Goal: Information Seeking & Learning: Understand process/instructions

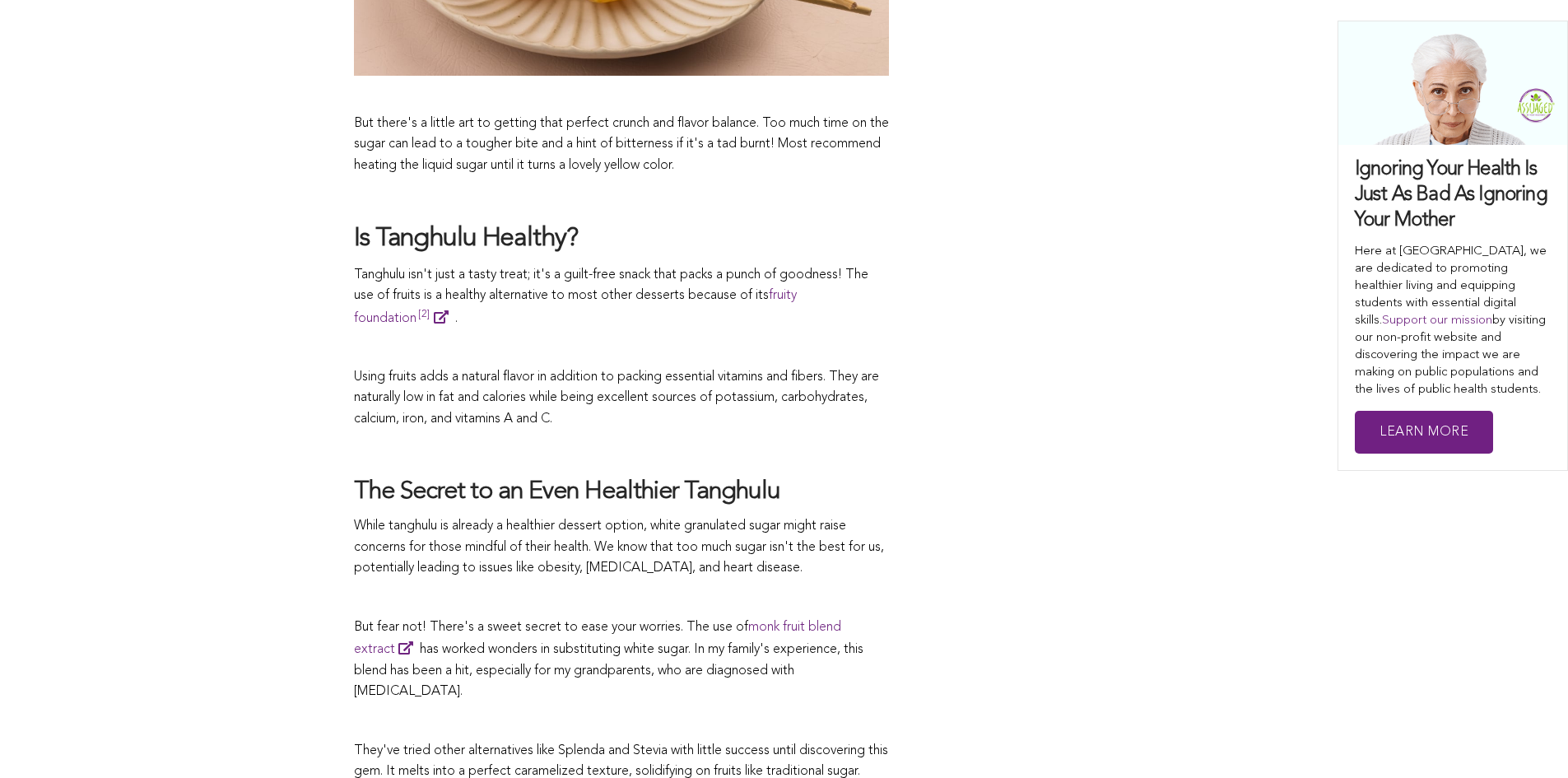
scroll to position [2222, 0]
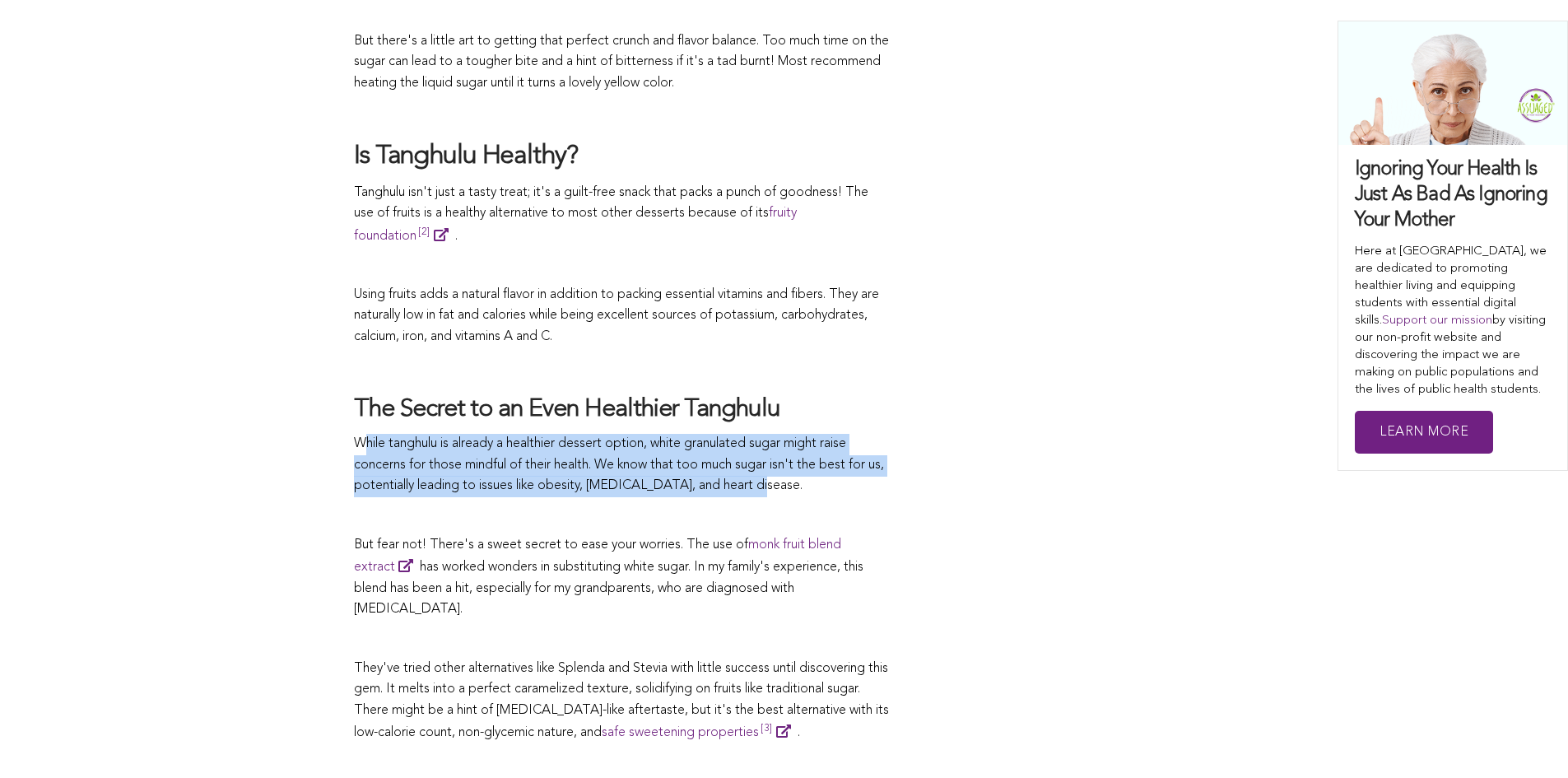
drag, startPoint x: 369, startPoint y: 439, endPoint x: 838, endPoint y: 492, distance: 472.0
click at [838, 492] on p "While tanghulu is already a healthier dessert option, white granulated sugar mi…" at bounding box center [621, 465] width 535 height 63
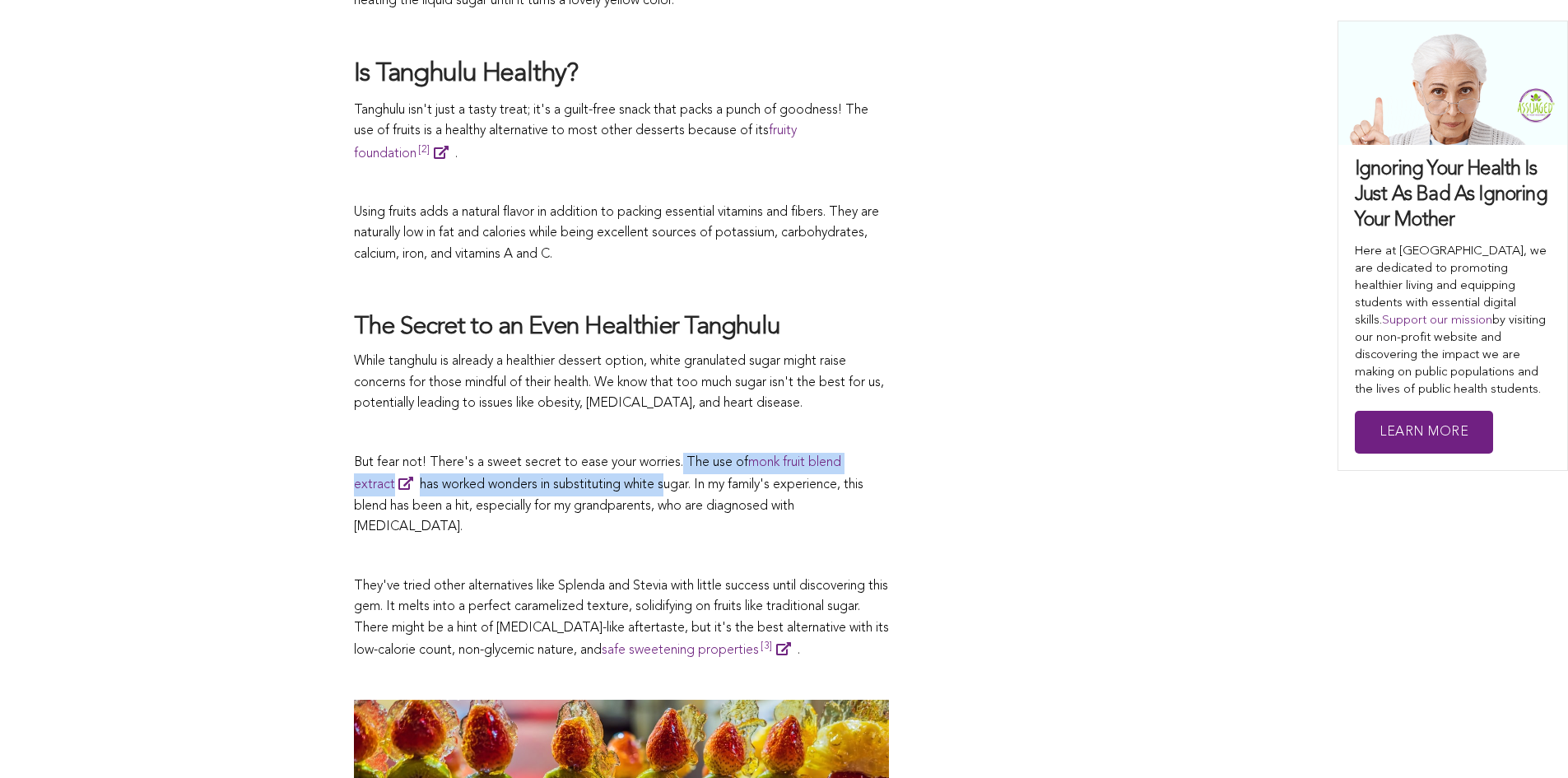
drag, startPoint x: 683, startPoint y: 457, endPoint x: 665, endPoint y: 488, distance: 35.8
click at [665, 488] on p "But fear not! There's a sweet secret to ease your worries. The use of monk frui…" at bounding box center [621, 495] width 535 height 86
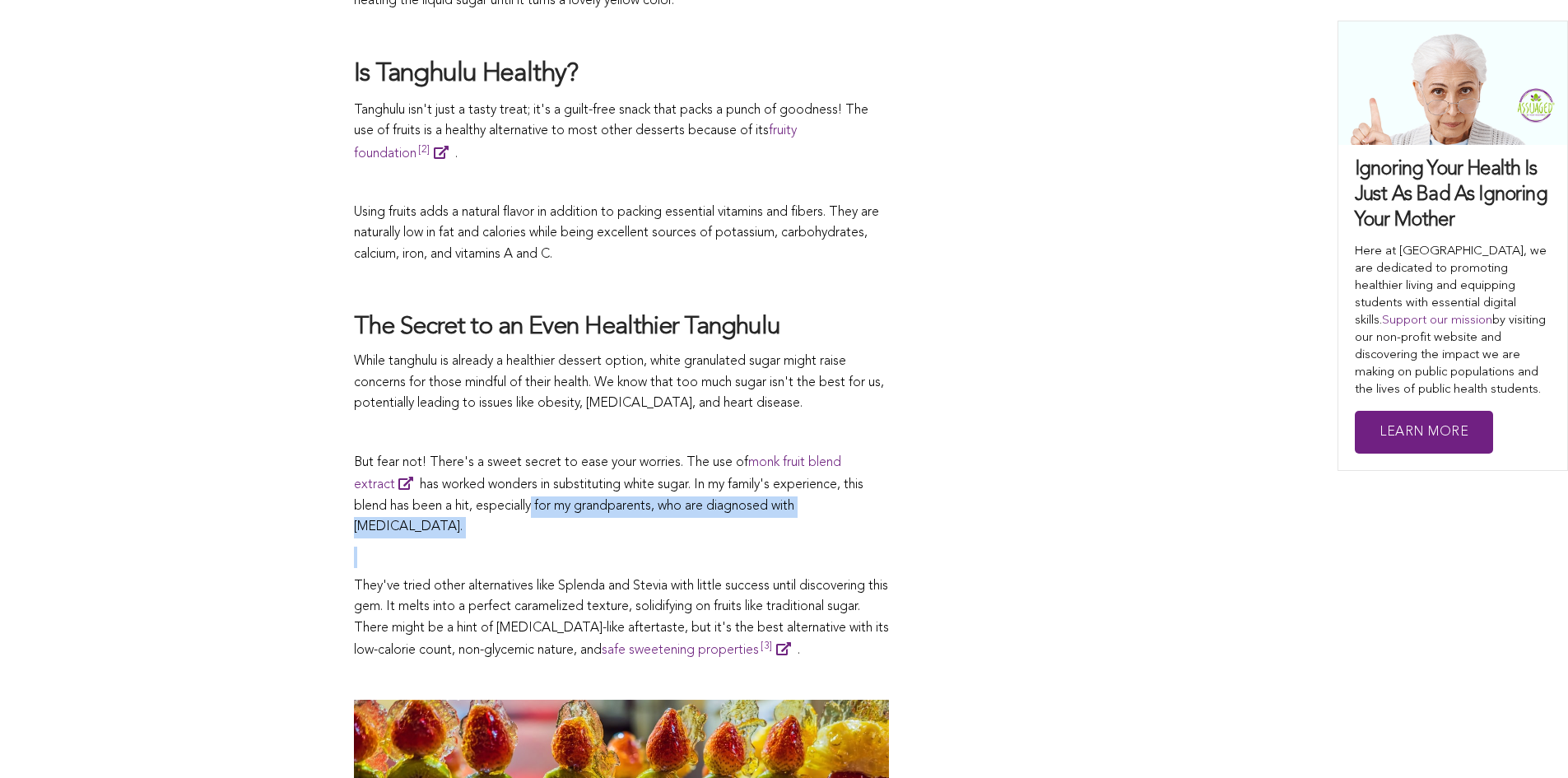
drag, startPoint x: 530, startPoint y: 501, endPoint x: 903, endPoint y: 519, distance: 373.4
click at [903, 519] on div "CONTRIBUTORS [PERSON_NAME] Share this SKIP TO RECIPE Fun to make and refreshing…" at bounding box center [784, 186] width 860 height 3370
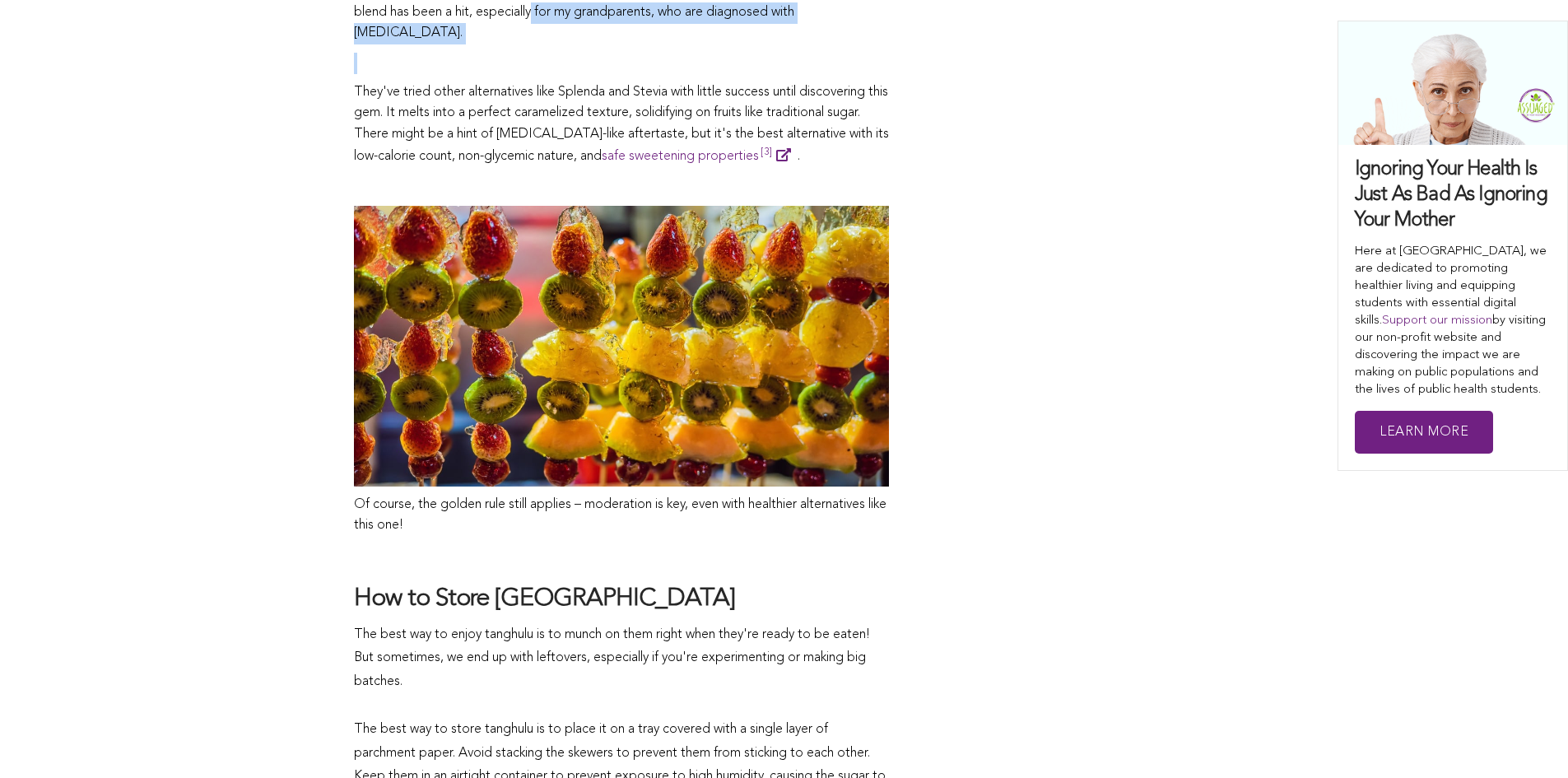
scroll to position [2962, 0]
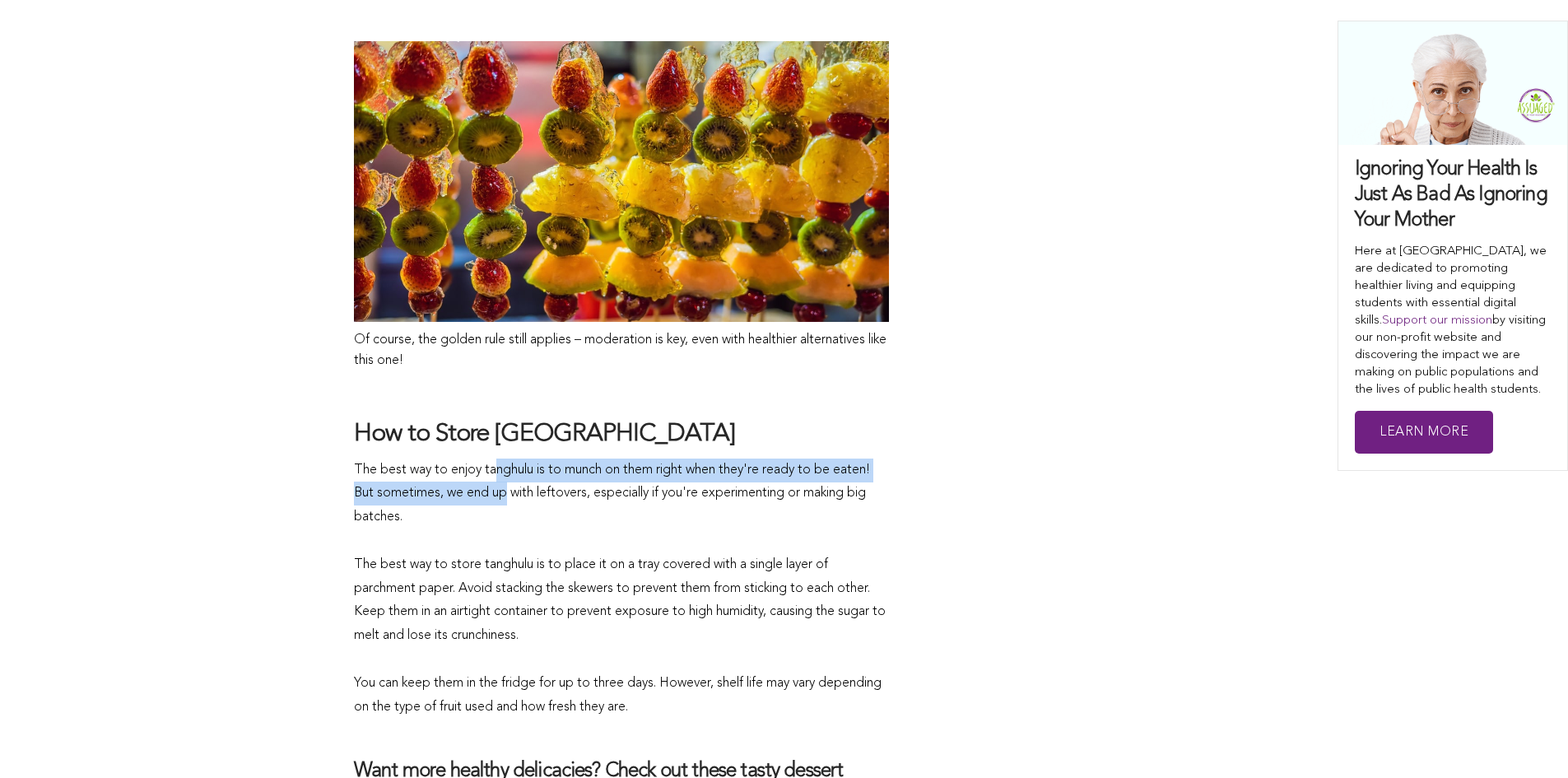
drag, startPoint x: 498, startPoint y: 440, endPoint x: 509, endPoint y: 462, distance: 24.6
click at [509, 462] on div "The best way to enjoy tanghulu is to munch on them right when they're ready to …" at bounding box center [621, 588] width 535 height 261
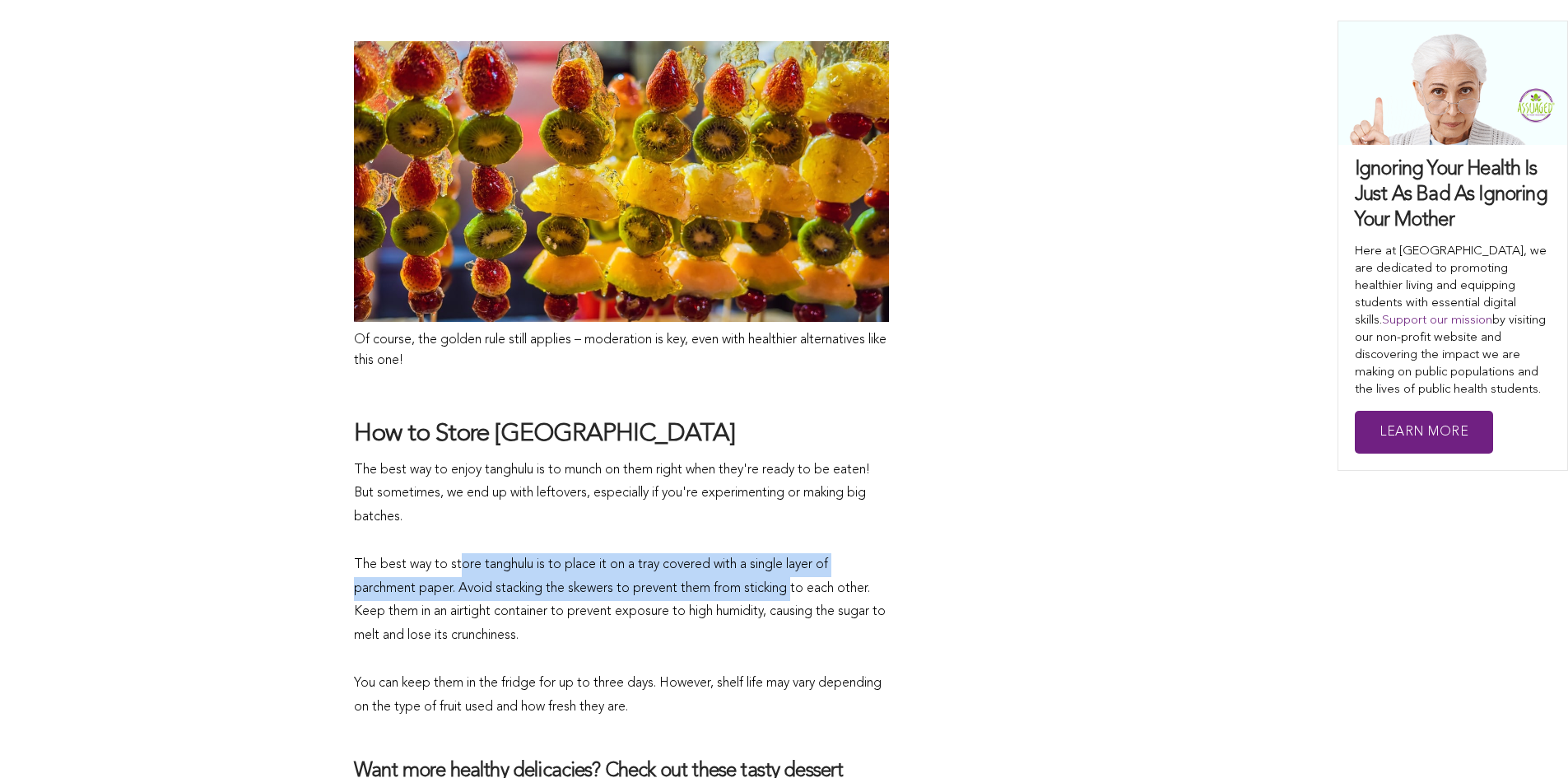
drag, startPoint x: 459, startPoint y: 539, endPoint x: 798, endPoint y: 555, distance: 339.4
click at [798, 555] on div "The best way to enjoy tanghulu is to munch on them right when they're ready to …" at bounding box center [621, 588] width 535 height 261
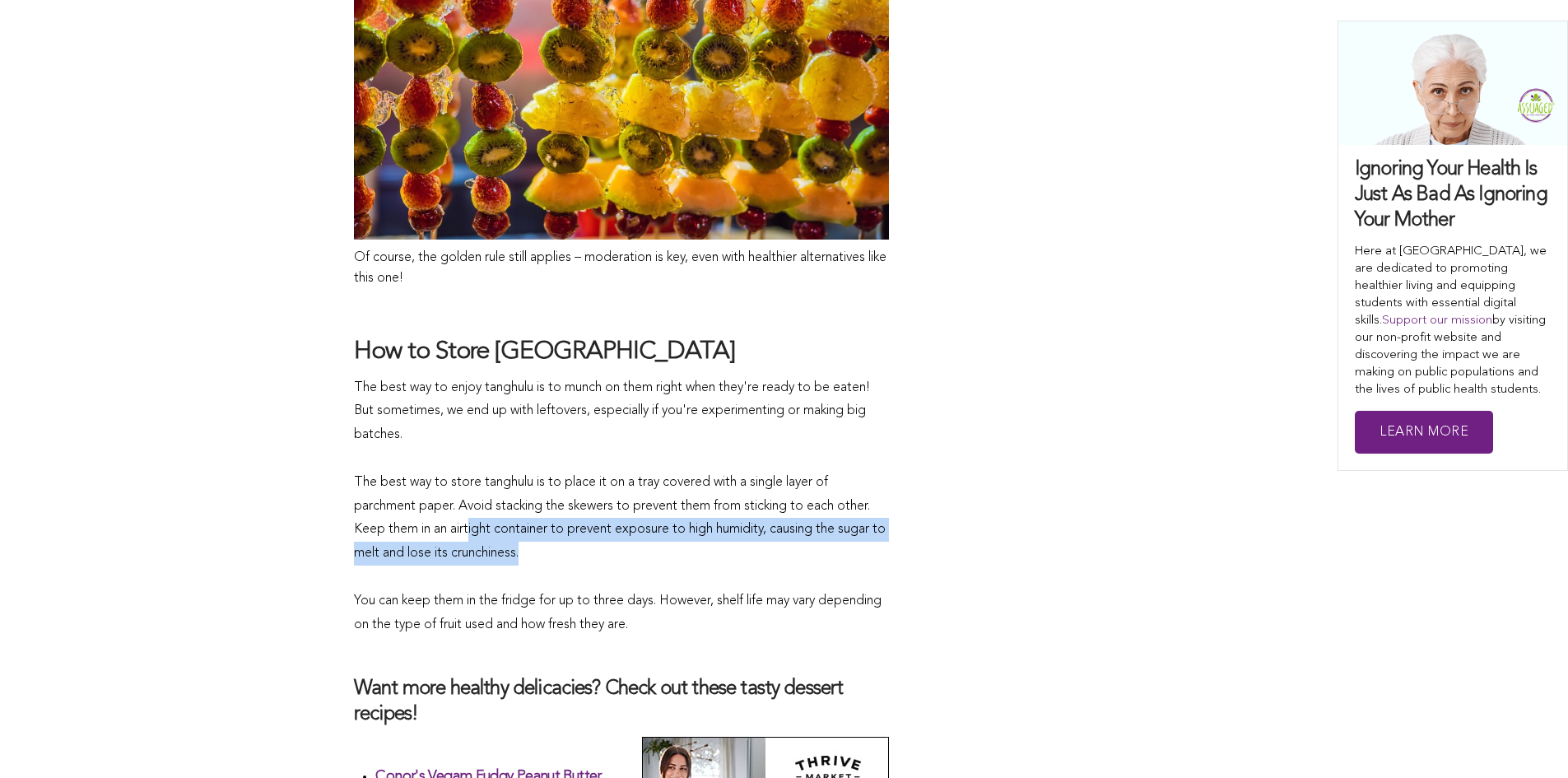
drag, startPoint x: 472, startPoint y: 502, endPoint x: 794, endPoint y: 533, distance: 323.5
click at [794, 533] on div "The best way to enjoy tanghulu is to munch on them right when they're ready to …" at bounding box center [621, 506] width 535 height 261
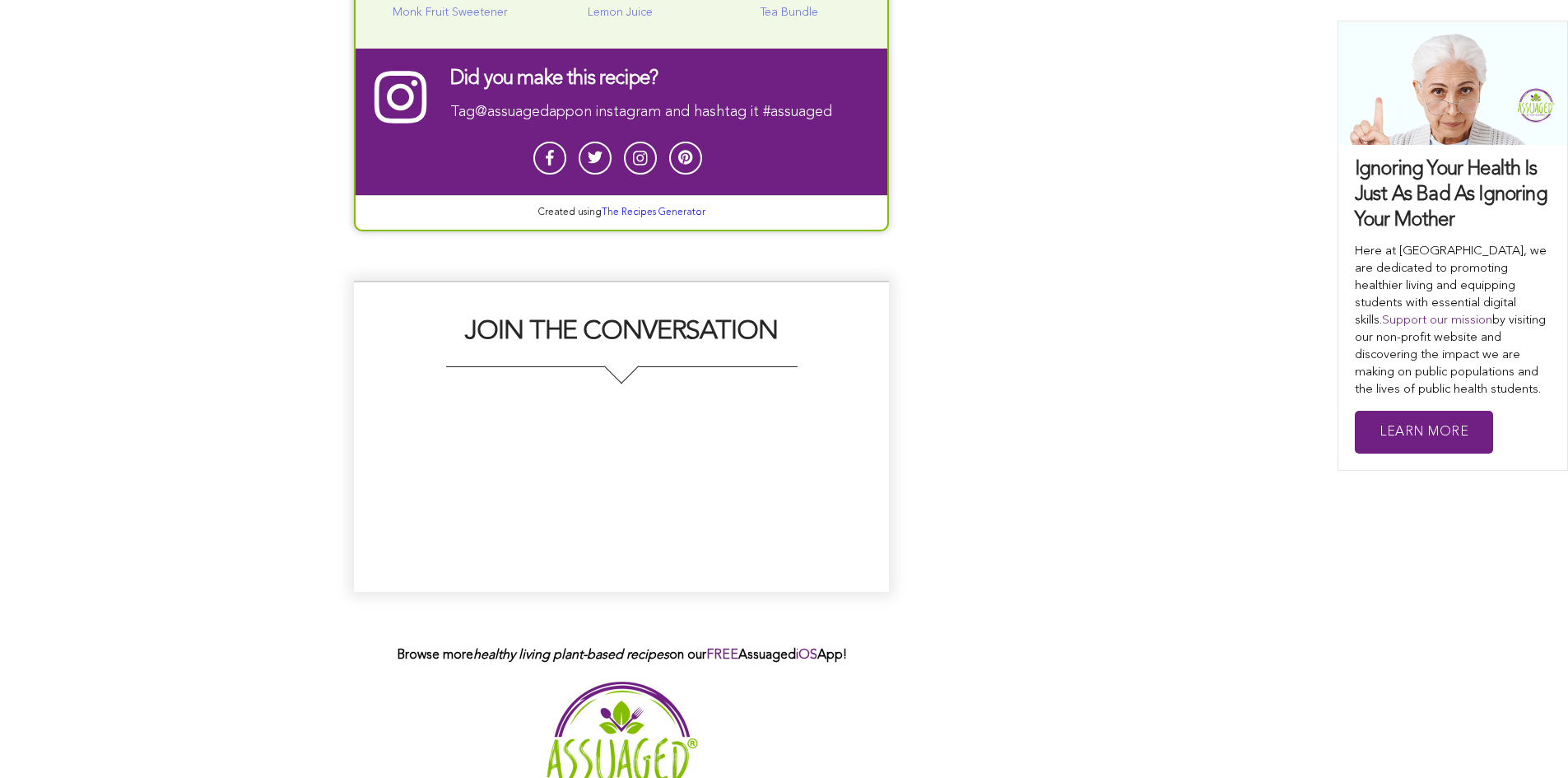
scroll to position [6089, 0]
